Goal: Task Accomplishment & Management: Manage account settings

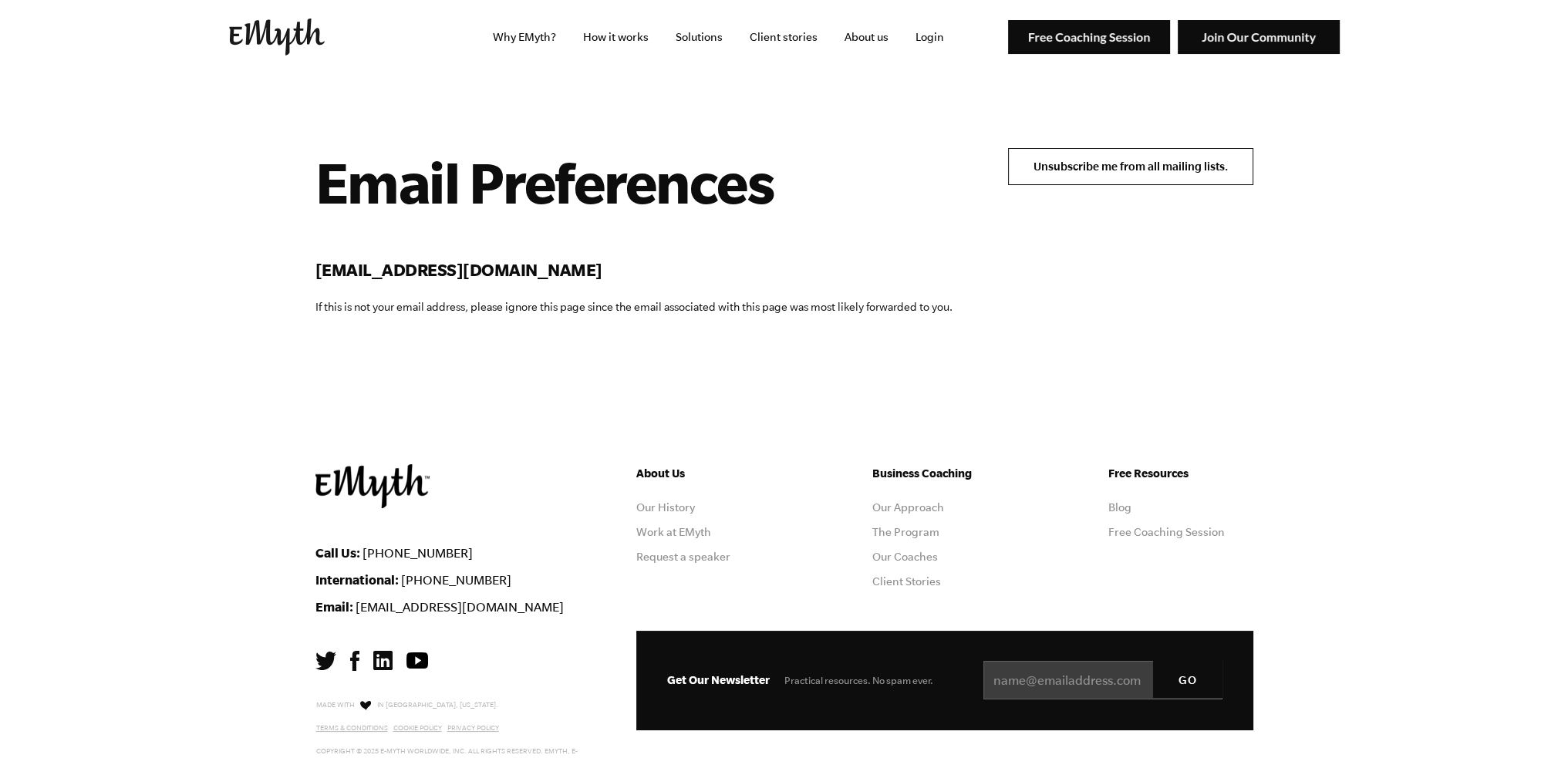
click at [1070, 157] on input "Unsubscribe me from all mailing lists." at bounding box center [1130, 166] width 246 height 37
click at [1151, 162] on input "Unsubscribe me from all mailing lists." at bounding box center [1130, 166] width 246 height 37
